Goal: Task Accomplishment & Management: Complete application form

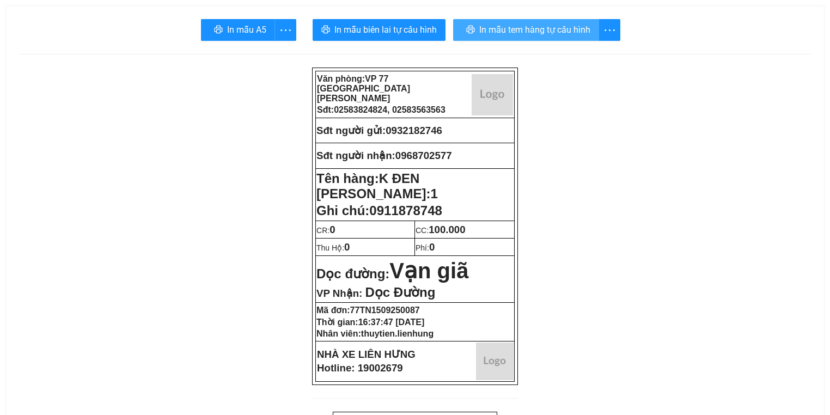
click at [477, 29] on button "In mẫu tem hàng tự cấu hình" at bounding box center [526, 30] width 146 height 22
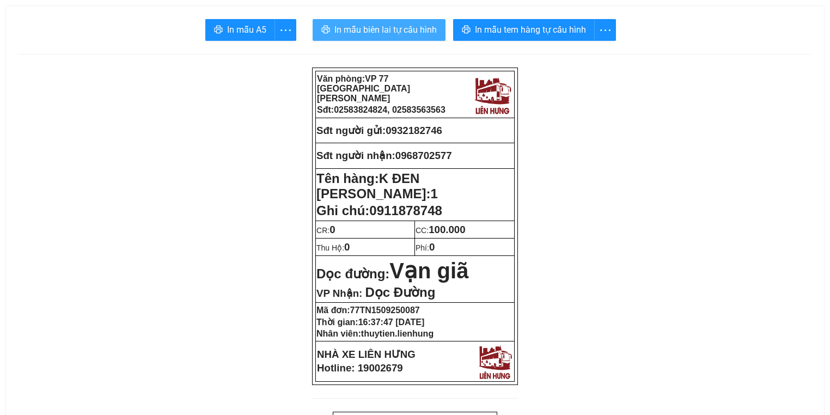
click at [379, 26] on span "In mẫu biên lai tự cấu hình" at bounding box center [385, 30] width 102 height 14
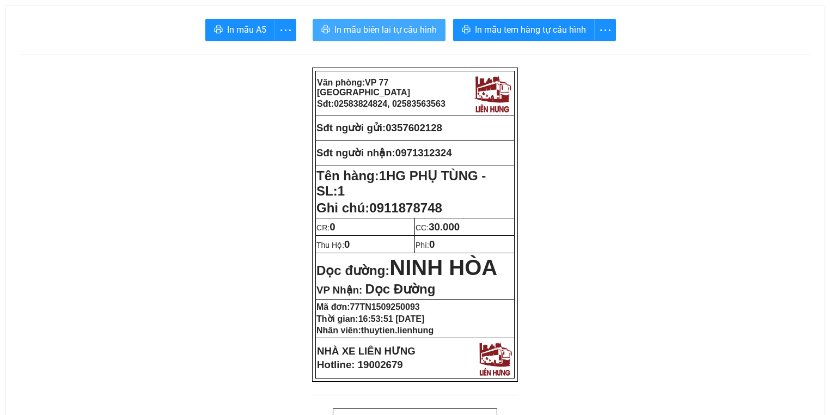
click at [364, 21] on button "In mẫu biên lai tự cấu hình" at bounding box center [379, 30] width 133 height 22
drag, startPoint x: 468, startPoint y: 148, endPoint x: 397, endPoint y: 154, distance: 71.6
click at [397, 154] on p "Sđt người nhận: 0971312324" at bounding box center [414, 153] width 197 height 12
copy span "0971312324"
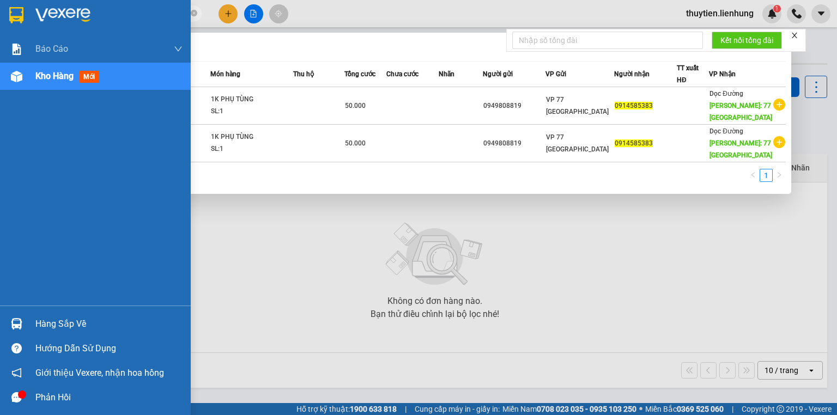
drag, startPoint x: 0, startPoint y: 0, endPoint x: 0, endPoint y: 22, distance: 22.3
click at [0, 22] on section "Kết quả tìm kiếm ( 2 ) Bộ lọc Mã ĐH Trạng thái Món hàng Thu hộ Tổng cước Chưa c…" at bounding box center [418, 207] width 837 height 415
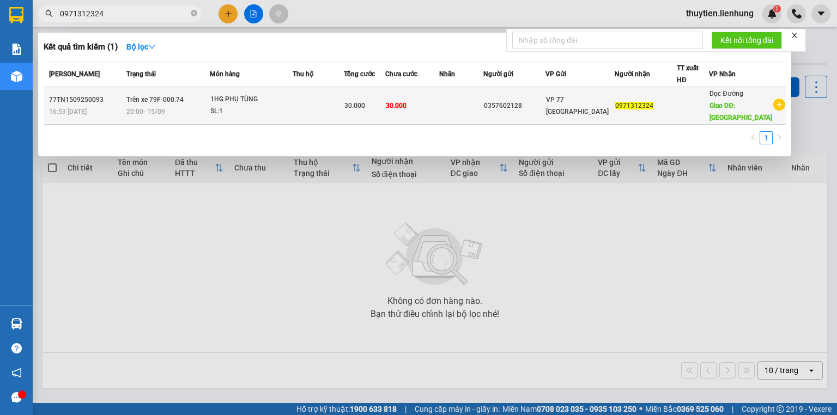
type input "0971312324"
click at [331, 95] on td at bounding box center [317, 106] width 51 height 38
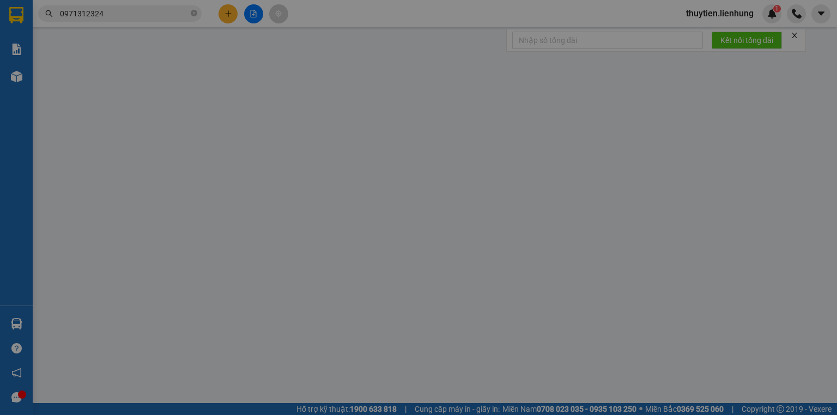
type input "0357602128"
type input "0971312324"
type input "NINH HÒA"
type input "30.000"
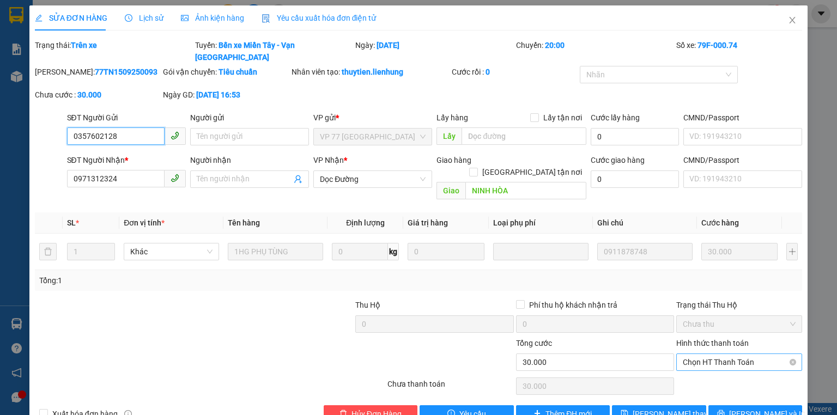
click at [712, 354] on span "Chọn HT Thanh Toán" at bounding box center [738, 362] width 113 height 16
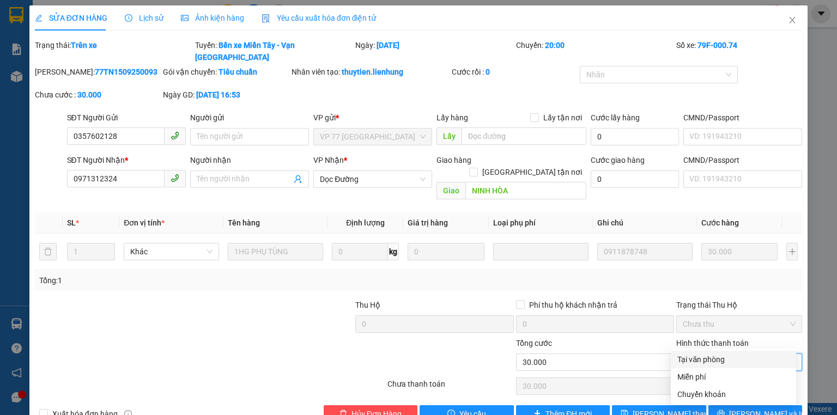
click at [711, 353] on div "Tại văn phòng" at bounding box center [733, 359] width 112 height 12
type input "0"
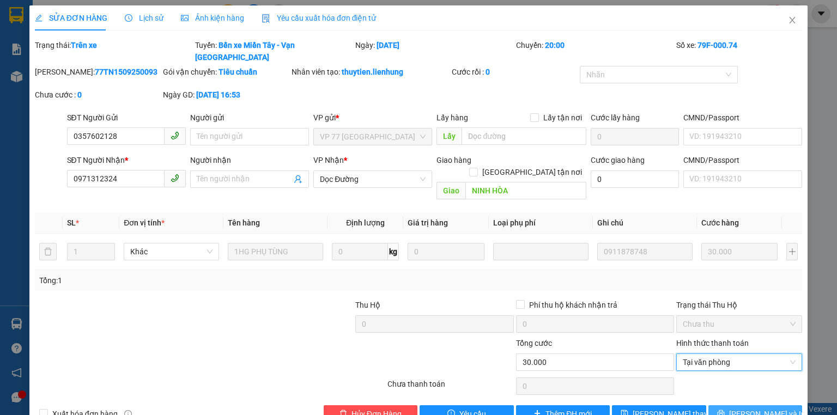
click at [742, 408] on span "Lưu và In" at bounding box center [767, 414] width 76 height 12
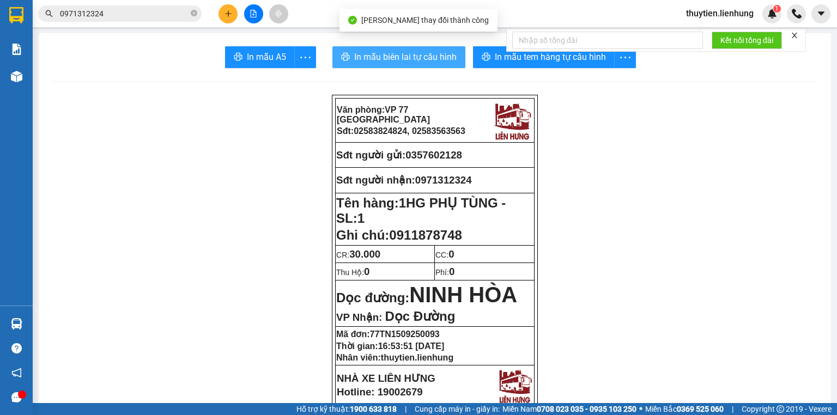
click at [365, 50] on span "In mẫu biên lai tự cấu hình" at bounding box center [405, 57] width 102 height 14
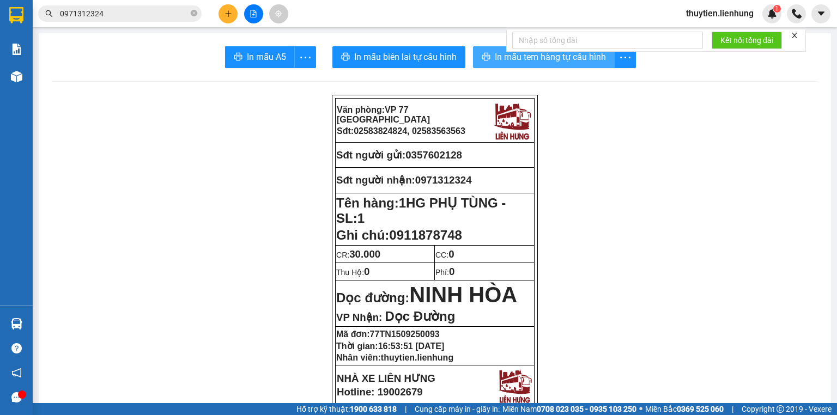
click at [539, 62] on span "In mẫu tem hàng tự cấu hình" at bounding box center [550, 57] width 111 height 14
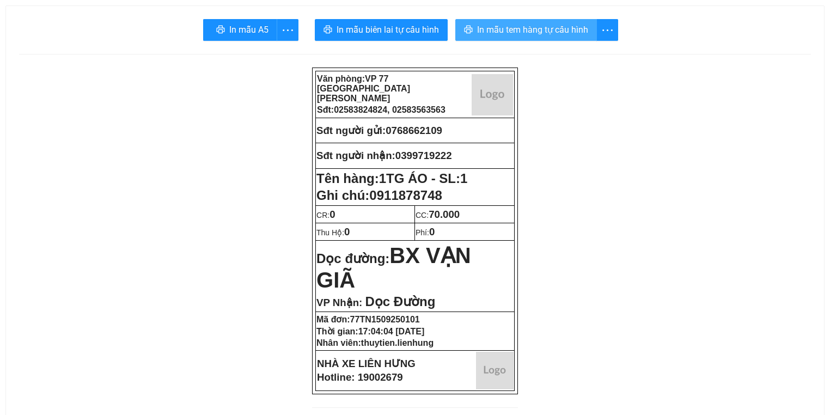
click at [492, 30] on span "In mẫu tem hàng tự cấu hình" at bounding box center [532, 30] width 111 height 14
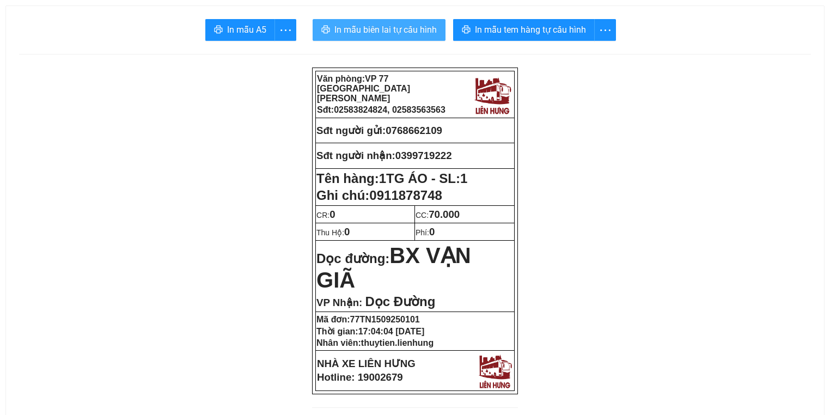
click at [411, 35] on span "In mẫu biên lai tự cấu hình" at bounding box center [385, 30] width 102 height 14
